Goal: Transaction & Acquisition: Purchase product/service

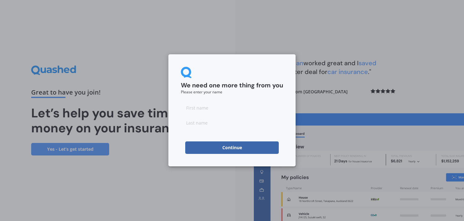
click at [210, 111] on input at bounding box center [232, 107] width 102 height 12
type input "[PERSON_NAME]"
type input "Feterika-Moananu"
click at [189, 148] on button "Continue" at bounding box center [232, 147] width 94 height 12
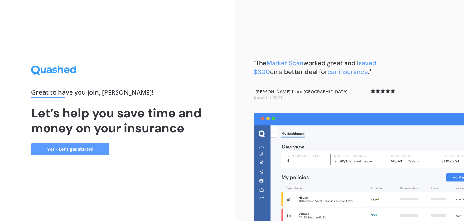
click at [88, 149] on link "Yes - Let’s get started" at bounding box center [70, 149] width 78 height 12
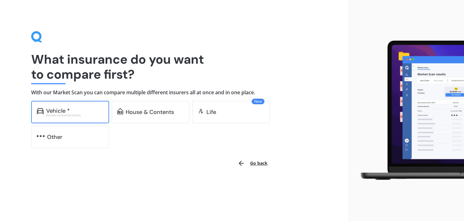
click at [89, 112] on div "Vehicle *" at bounding box center [74, 111] width 57 height 6
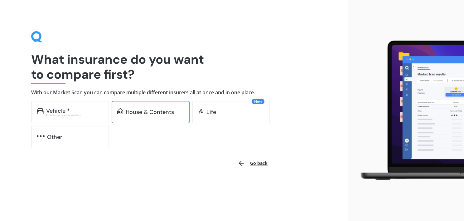
click at [145, 109] on div "House & Contents" at bounding box center [150, 112] width 48 height 6
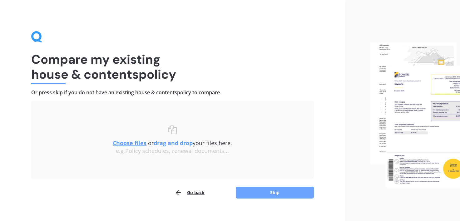
click at [273, 189] on button "Skip" at bounding box center [275, 193] width 78 height 12
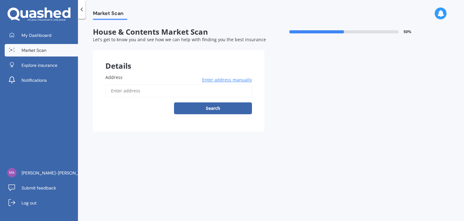
click at [186, 89] on input "Address" at bounding box center [178, 90] width 147 height 13
type input "[STREET_ADDRESS]"
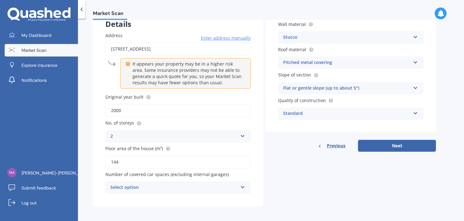
scroll to position [43, 0]
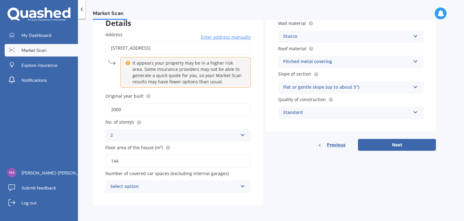
click at [242, 187] on icon at bounding box center [242, 185] width 5 height 4
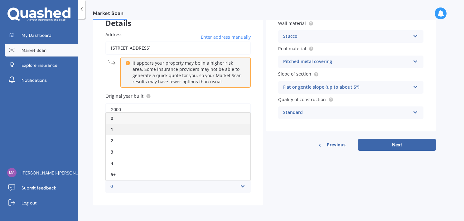
click at [154, 130] on div "1" at bounding box center [178, 129] width 145 height 11
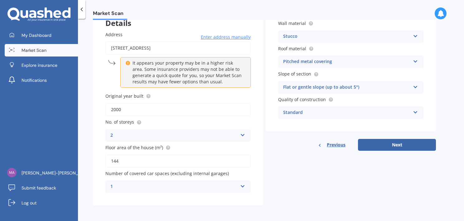
click at [418, 87] on icon at bounding box center [415, 86] width 5 height 4
click at [453, 75] on div "Market Scan House & Contents Market Scan 50 % Let's get to know you and see how…" at bounding box center [271, 121] width 386 height 202
click at [424, 142] on button "Next" at bounding box center [397, 145] width 78 height 12
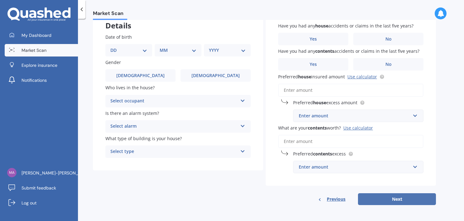
scroll to position [0, 0]
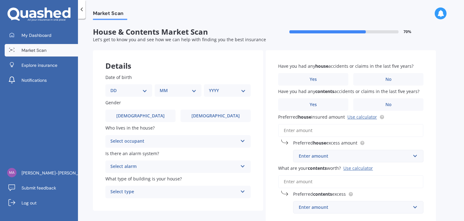
click at [143, 92] on select "DD 01 02 03 04 05 06 07 08 09 10 11 12 13 14 15 16 17 18 19 20 21 22 23 24 25 2…" at bounding box center [128, 90] width 37 height 7
select select "31"
click at [115, 87] on select "DD 01 02 03 04 05 06 07 08 09 10 11 12 13 14 15 16 17 18 19 20 21 22 23 24 25 2…" at bounding box center [128, 90] width 37 height 7
click at [180, 92] on select "MM 01 02 03 04 05 06 07 08 09 10 11 12" at bounding box center [179, 90] width 34 height 7
select select "10"
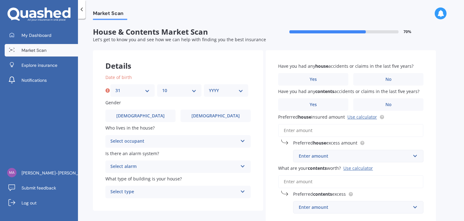
click at [162, 87] on select "MM 01 02 03 04 05 06 07 08 09 10 11 12" at bounding box center [179, 90] width 34 height 7
click at [212, 89] on select "YYYY 2009 2008 2007 2006 2005 2004 2003 2002 2001 2000 1999 1998 1997 1996 1995…" at bounding box center [226, 90] width 34 height 7
select select "1976"
click at [209, 87] on select "YYYY 2009 2008 2007 2006 2005 2004 2003 2002 2001 2000 1999 1998 1997 1996 1995…" at bounding box center [226, 90] width 34 height 7
click at [225, 139] on div "Select occupant" at bounding box center [173, 141] width 127 height 7
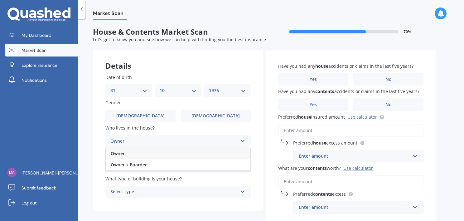
click at [184, 155] on div "Owner" at bounding box center [178, 153] width 145 height 11
click at [187, 167] on div "Select alarm" at bounding box center [173, 166] width 127 height 7
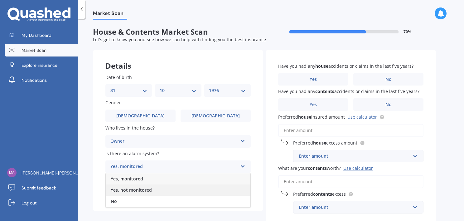
click at [178, 192] on div "Yes, not monitored" at bounding box center [178, 189] width 145 height 11
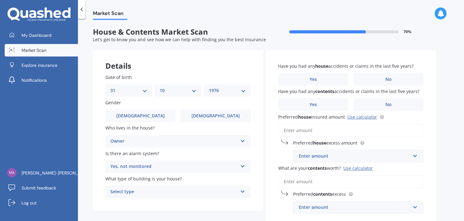
click at [182, 192] on div "Select type" at bounding box center [173, 191] width 127 height 7
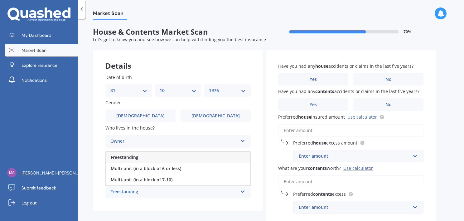
click at [191, 194] on div "Freestanding" at bounding box center [173, 191] width 127 height 7
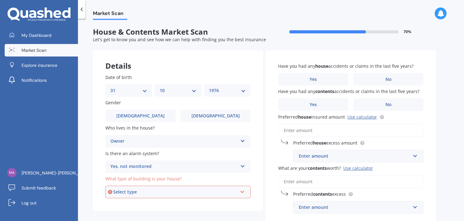
click at [198, 194] on div "Select type" at bounding box center [175, 192] width 124 height 7
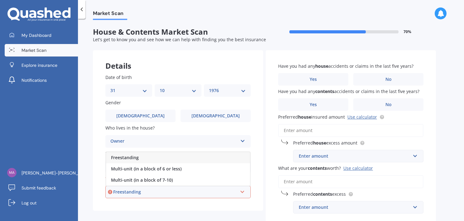
click at [202, 156] on div "Freestanding" at bounding box center [178, 157] width 144 height 11
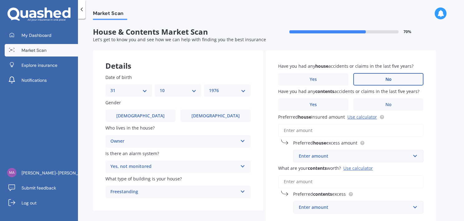
click at [378, 80] on label "No" at bounding box center [389, 79] width 70 height 12
click at [0, 0] on input "No" at bounding box center [0, 0] width 0 height 0
click at [376, 100] on label "No" at bounding box center [389, 104] width 70 height 12
click at [0, 0] on input "No" at bounding box center [0, 0] width 0 height 0
click at [365, 115] on link "Use calculator" at bounding box center [363, 117] width 30 height 6
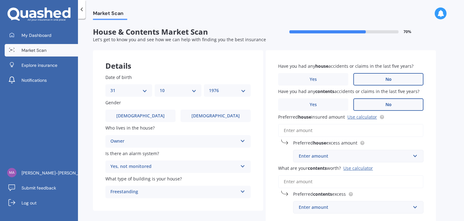
click at [419, 154] on div "Enter amount $300 $400 $500 $750 $1,000 $2,000 $2,500" at bounding box center [358, 156] width 130 height 12
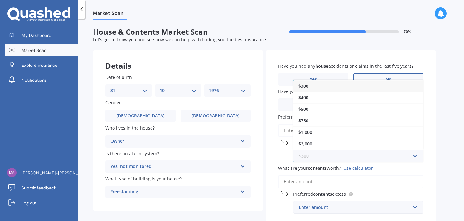
scroll to position [10, 0]
click at [353, 124] on div "$1,000" at bounding box center [359, 122] width 130 height 12
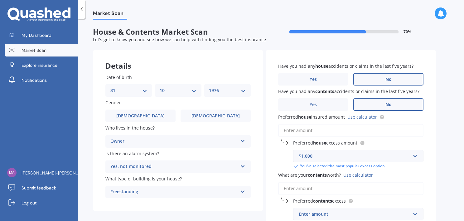
click at [335, 126] on input "Preferred house insured amount Use calculator" at bounding box center [350, 130] width 145 height 13
click at [305, 129] on input "Preferred house insured amount Use calculator" at bounding box center [350, 130] width 145 height 13
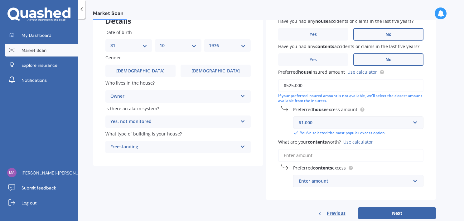
scroll to position [46, 0]
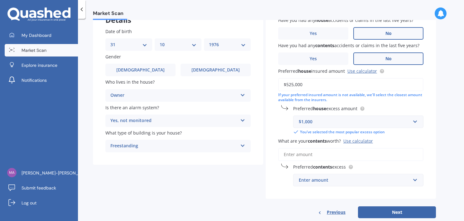
type input "$525,000"
click at [324, 154] on input "What are your contents worth? Use calculator" at bounding box center [350, 154] width 145 height 13
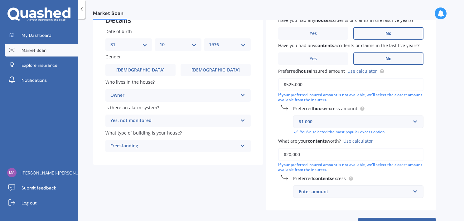
type input "$20,000"
click at [415, 190] on input "text" at bounding box center [356, 192] width 125 height 12
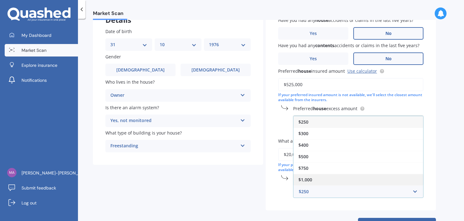
click at [391, 181] on div "$1,000" at bounding box center [359, 180] width 130 height 12
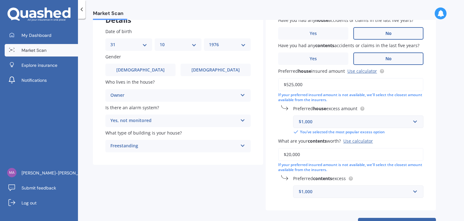
scroll to position [71, 0]
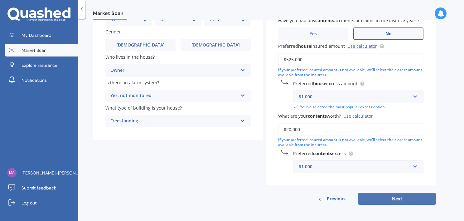
click at [418, 199] on button "Next" at bounding box center [397, 199] width 78 height 12
click at [418, 199] on div "Previous Next" at bounding box center [351, 199] width 170 height 12
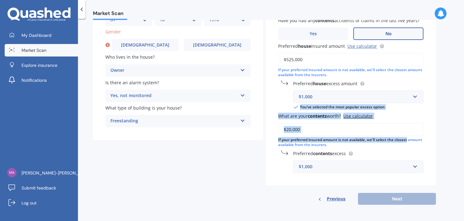
drag, startPoint x: 464, startPoint y: 137, endPoint x: 464, endPoint y: 110, distance: 27.2
click at [464, 110] on div "Market Scan House & Contents Market Scan 70 % Let's get to know you and see how…" at bounding box center [271, 121] width 386 height 202
drag, startPoint x: 464, startPoint y: 110, endPoint x: 460, endPoint y: 125, distance: 15.7
click at [460, 125] on div "Market Scan House & Contents Market Scan 70 % Let's get to know you and see how…" at bounding box center [271, 121] width 386 height 202
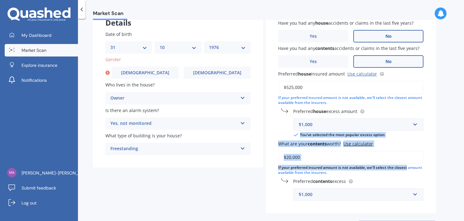
scroll to position [0, 0]
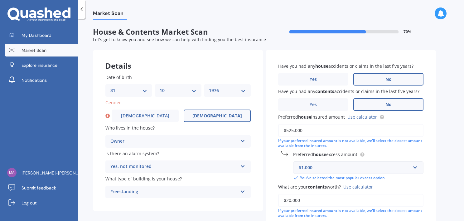
click at [230, 111] on label "[DEMOGRAPHIC_DATA]" at bounding box center [217, 116] width 67 height 12
click at [0, 0] on input "[DEMOGRAPHIC_DATA]" at bounding box center [0, 0] width 0 height 0
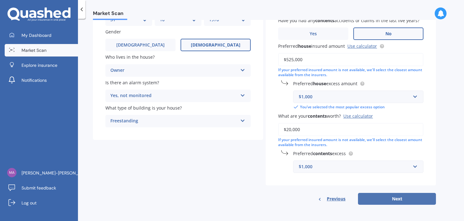
click at [418, 198] on button "Next" at bounding box center [397, 199] width 78 height 12
select select "31"
select select "10"
select select "1976"
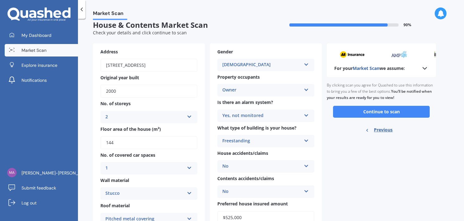
scroll to position [6, 0]
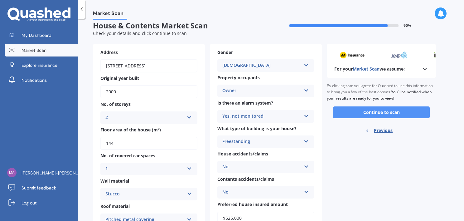
click at [410, 106] on button "Continue to scan" at bounding box center [381, 112] width 97 height 12
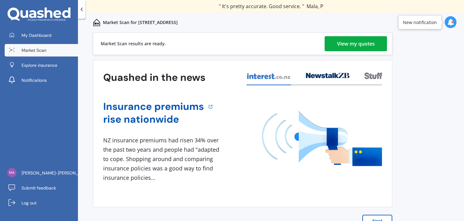
click at [357, 42] on div "View my quotes" at bounding box center [356, 43] width 38 height 15
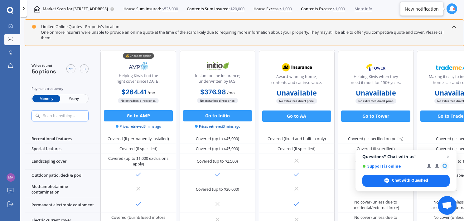
scroll to position [163, 0]
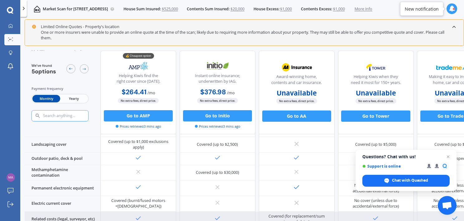
drag, startPoint x: 419, startPoint y: 218, endPoint x: 441, endPoint y: 216, distance: 22.2
click at [441, 216] on div at bounding box center [455, 220] width 76 height 16
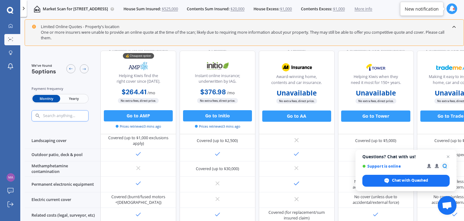
scroll to position [166, 0]
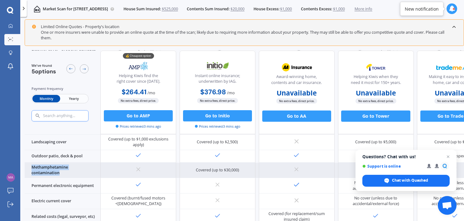
drag, startPoint x: 65, startPoint y: 170, endPoint x: 30, endPoint y: 166, distance: 35.6
click at [30, 166] on div "Methamphetamine contamination" at bounding box center [63, 171] width 76 height 16
copy div "Methamphetamine contamination"
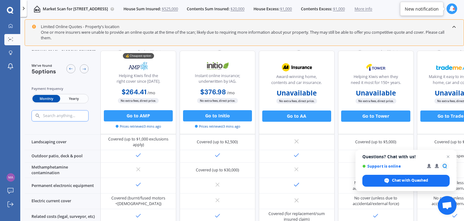
click at [83, 99] on span "Yearly" at bounding box center [73, 98] width 27 height 7
click at [51, 98] on span "Monthly" at bounding box center [45, 98] width 27 height 7
click at [134, 113] on button "Go to AMP" at bounding box center [138, 115] width 69 height 11
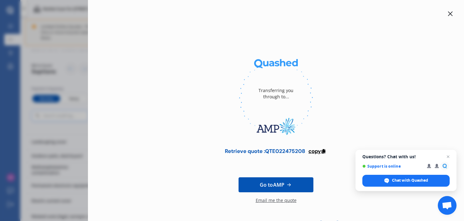
click at [318, 149] on span "copy" at bounding box center [315, 151] width 12 height 7
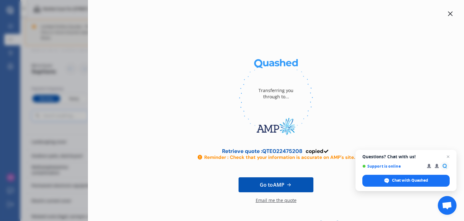
click at [298, 186] on link "Go to AMP" at bounding box center [276, 184] width 75 height 15
